Goal: Information Seeking & Learning: Learn about a topic

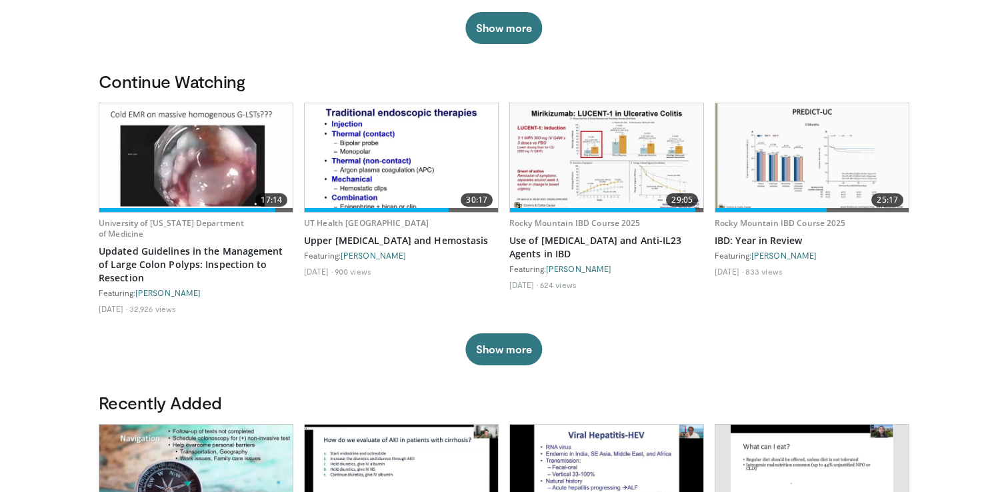
scroll to position [408, 0]
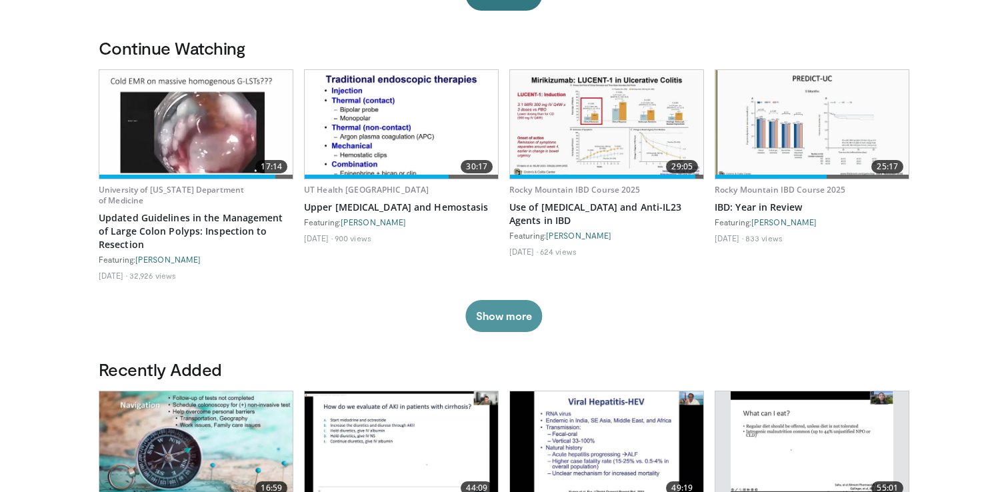
click at [495, 327] on button "Show more" at bounding box center [503, 316] width 77 height 32
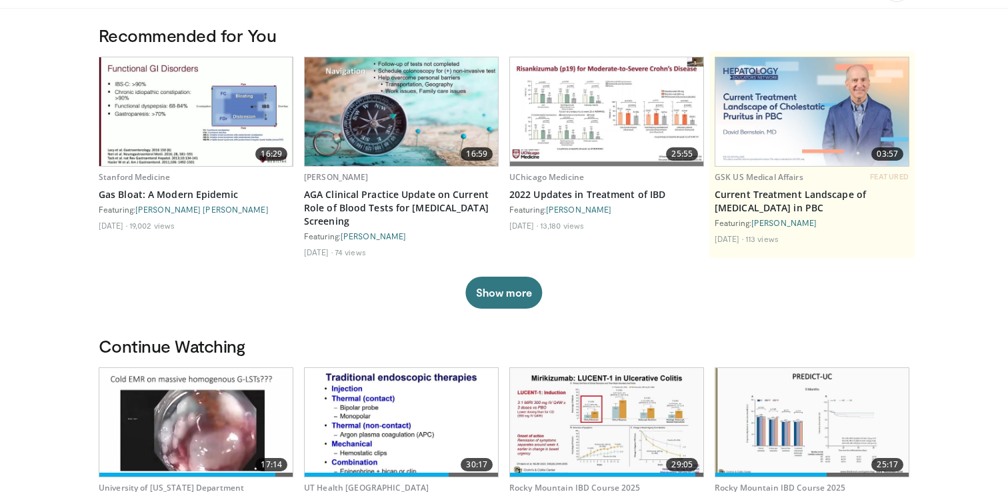
scroll to position [0, 0]
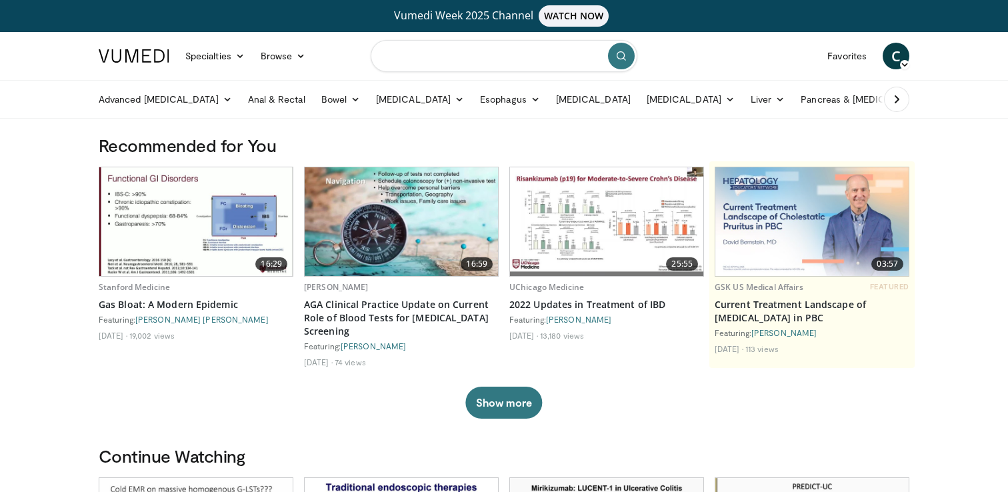
click at [397, 65] on input "Search topics, interventions" at bounding box center [503, 56] width 267 height 32
click at [498, 63] on input "**********" at bounding box center [503, 56] width 267 height 32
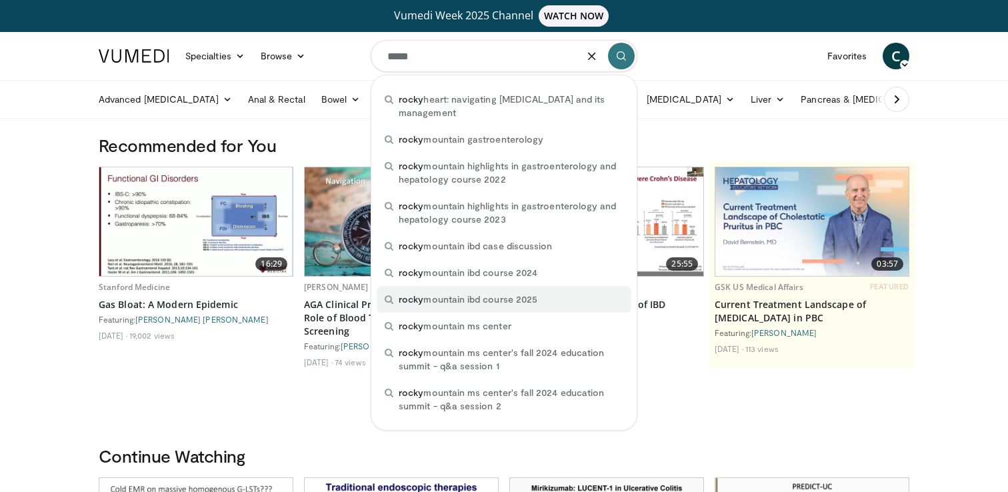
click at [472, 305] on span "rocky mountain ibd course 2025" at bounding box center [467, 299] width 139 height 13
type input "**********"
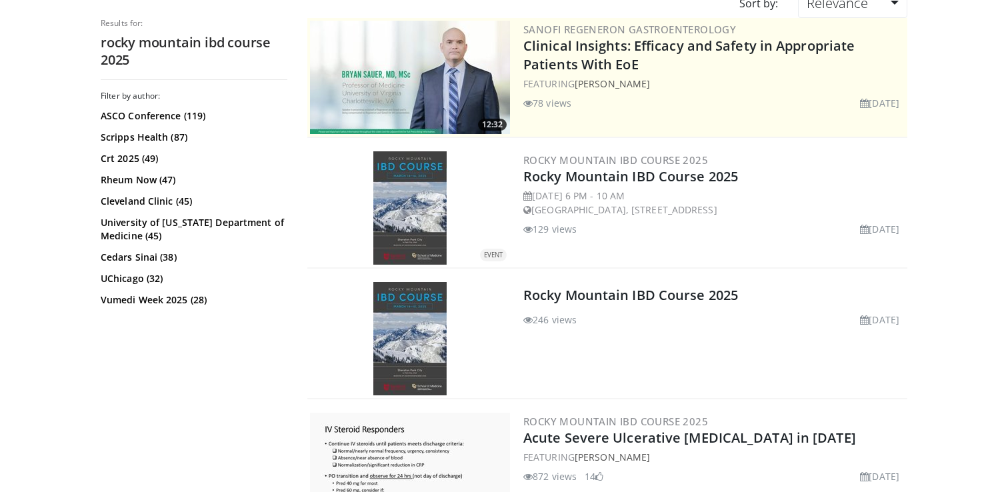
scroll to position [171, 0]
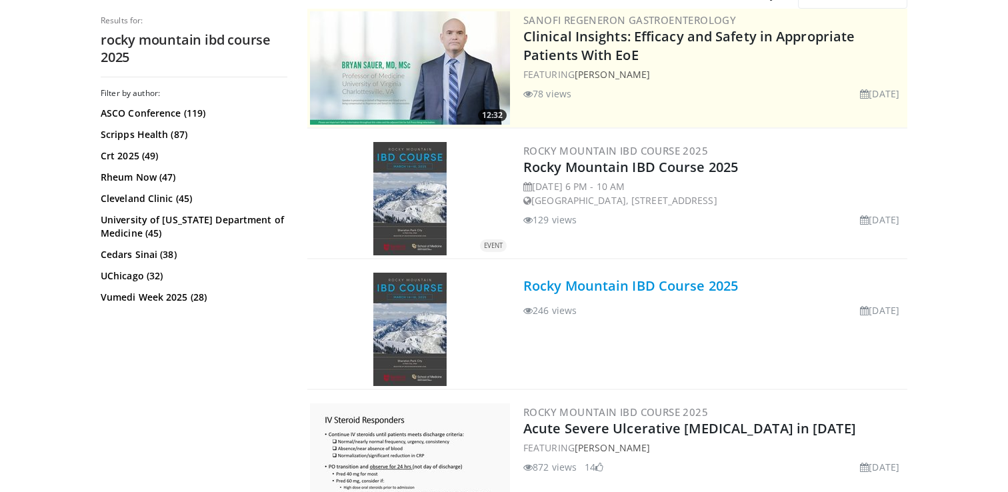
click at [647, 285] on link "Rocky Mountain IBD Course 2025" at bounding box center [630, 286] width 215 height 18
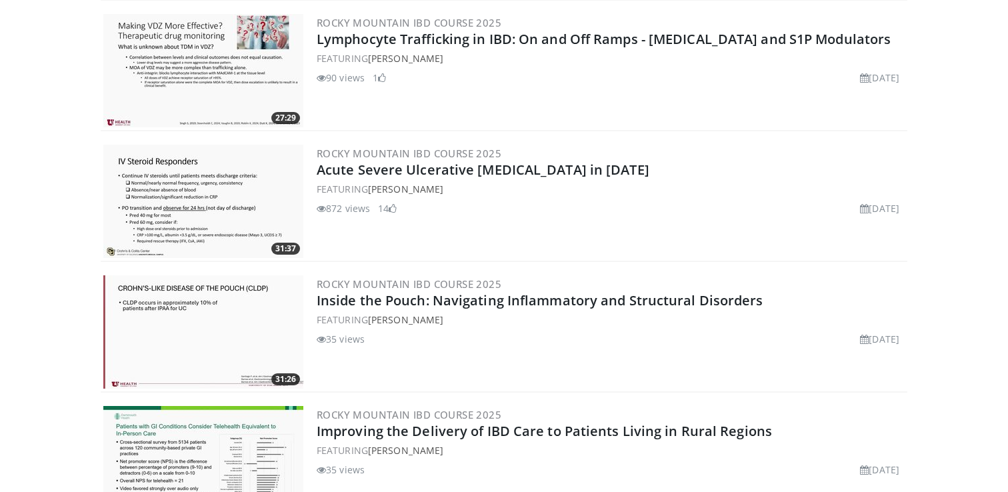
scroll to position [1293, 0]
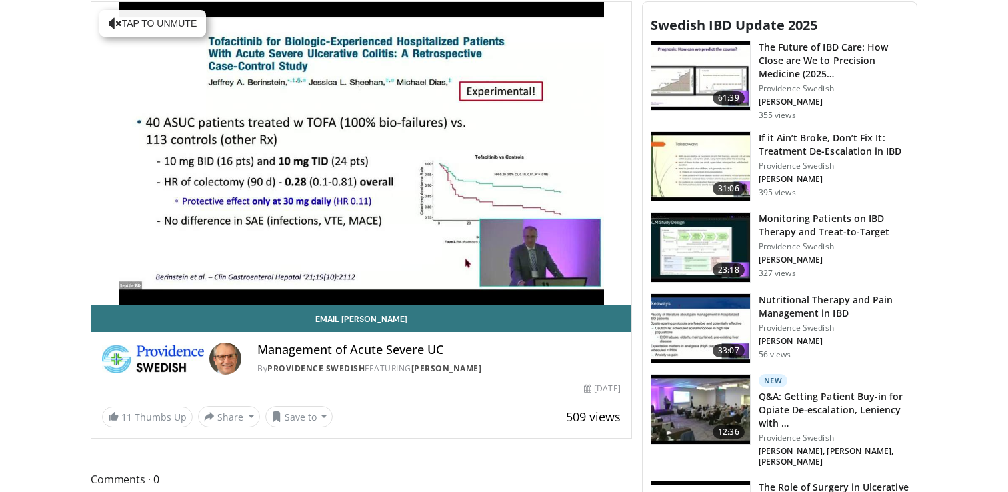
scroll to position [424, 0]
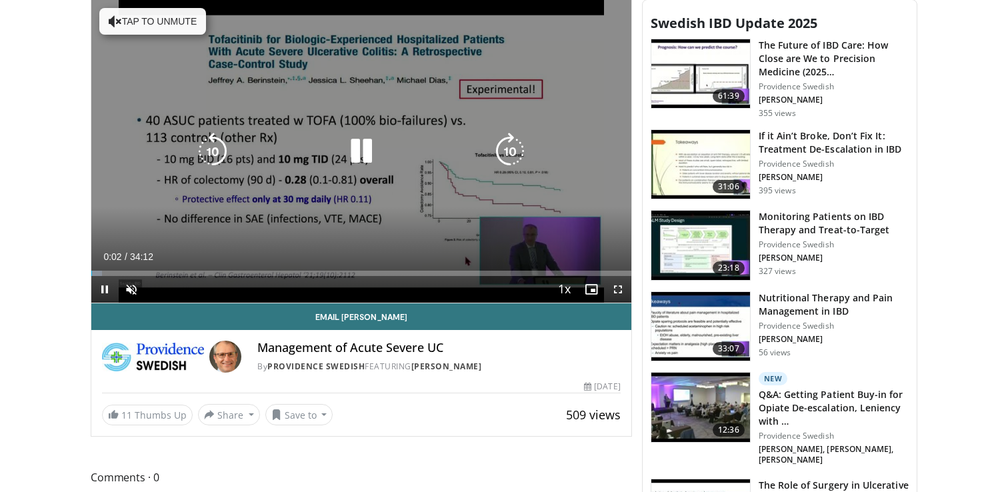
click at [360, 154] on icon "Video Player" at bounding box center [361, 151] width 37 height 37
